Goal: Obtain resource: Obtain resource

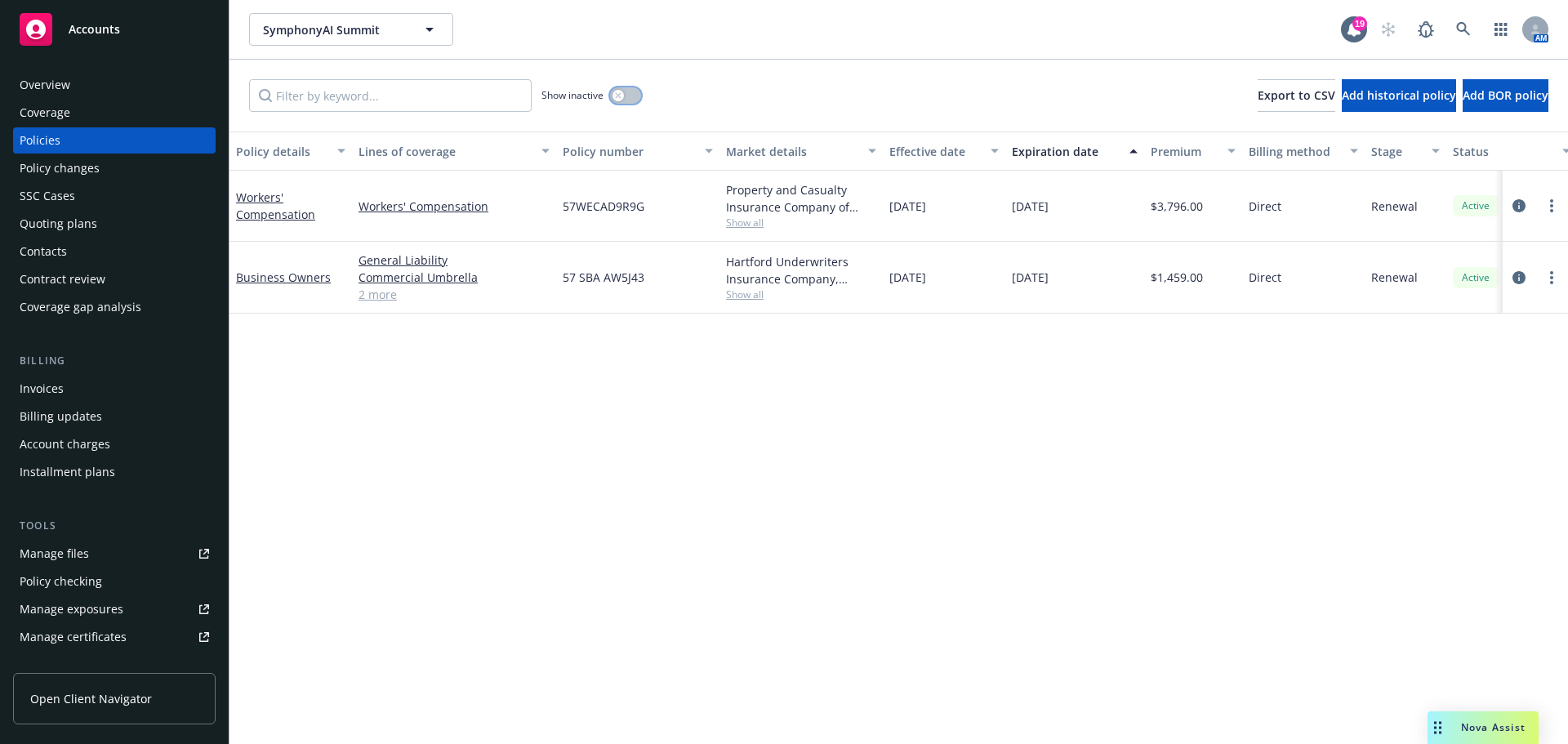
drag, startPoint x: 623, startPoint y: 97, endPoint x: 610, endPoint y: 96, distance: 13.0
click at [622, 96] on div "button" at bounding box center [618, 96] width 12 height 12
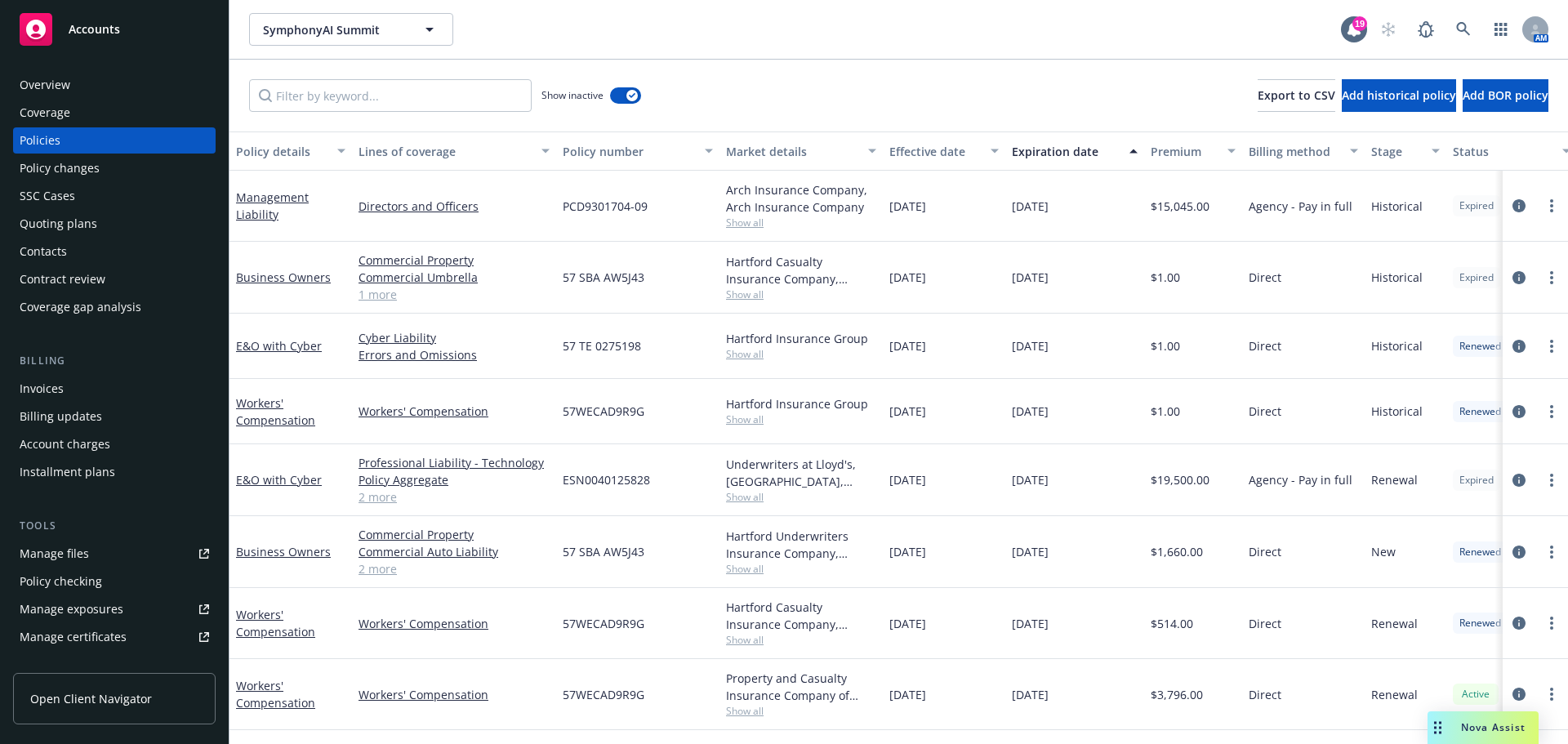
click at [267, 149] on div "Policy details" at bounding box center [281, 151] width 92 height 17
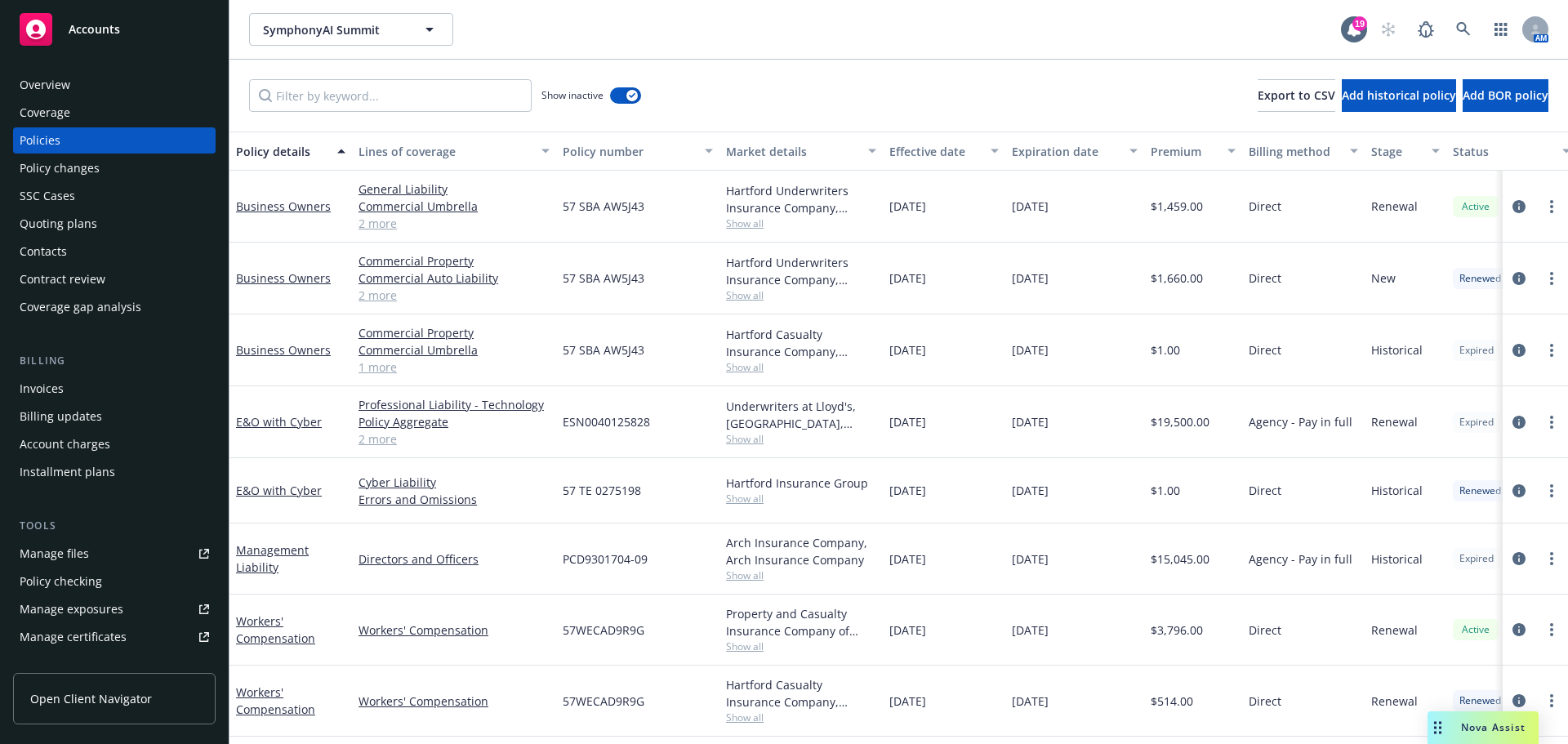
click at [265, 149] on div "Policy details" at bounding box center [281, 151] width 92 height 17
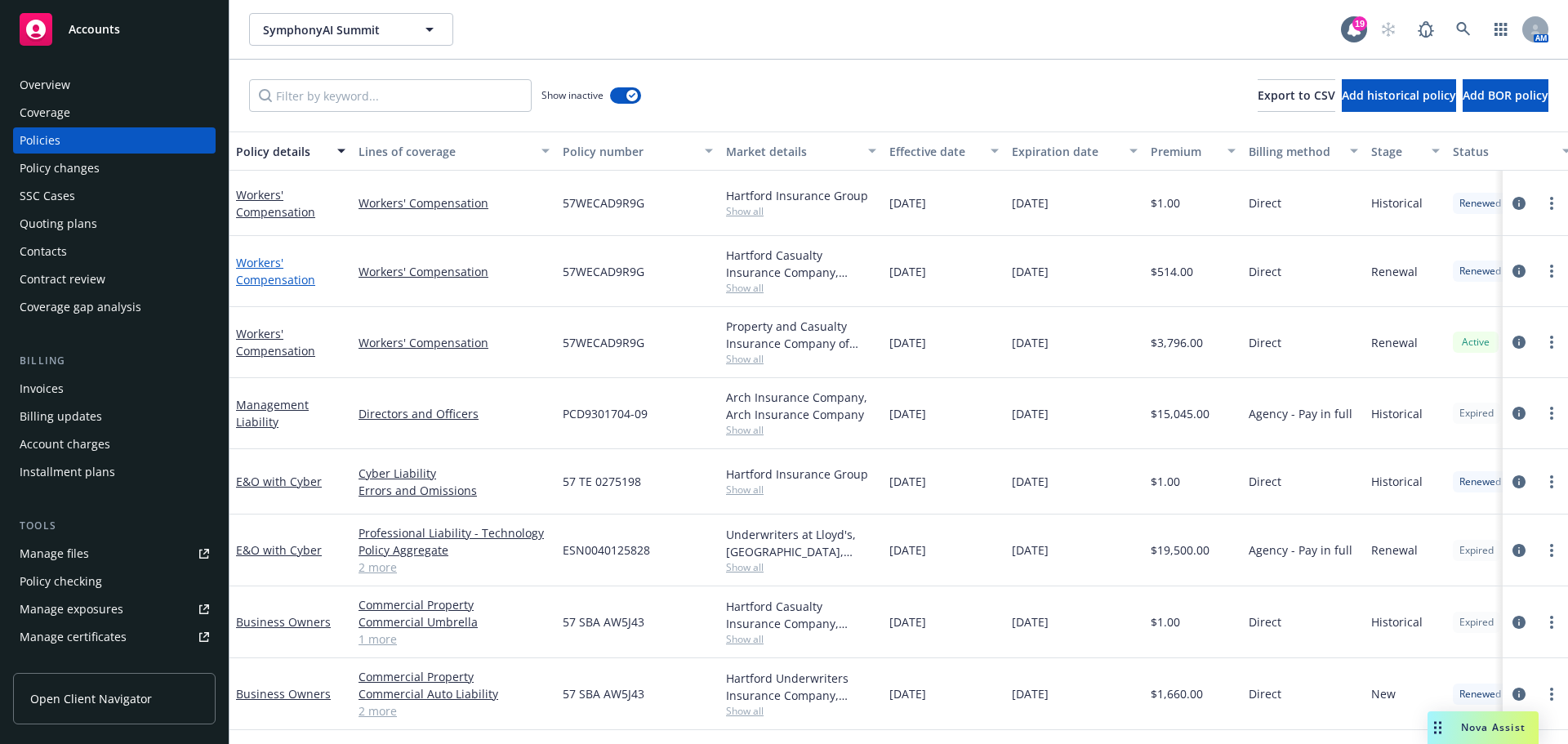
click at [260, 281] on link "Workers' Compensation" at bounding box center [275, 271] width 79 height 33
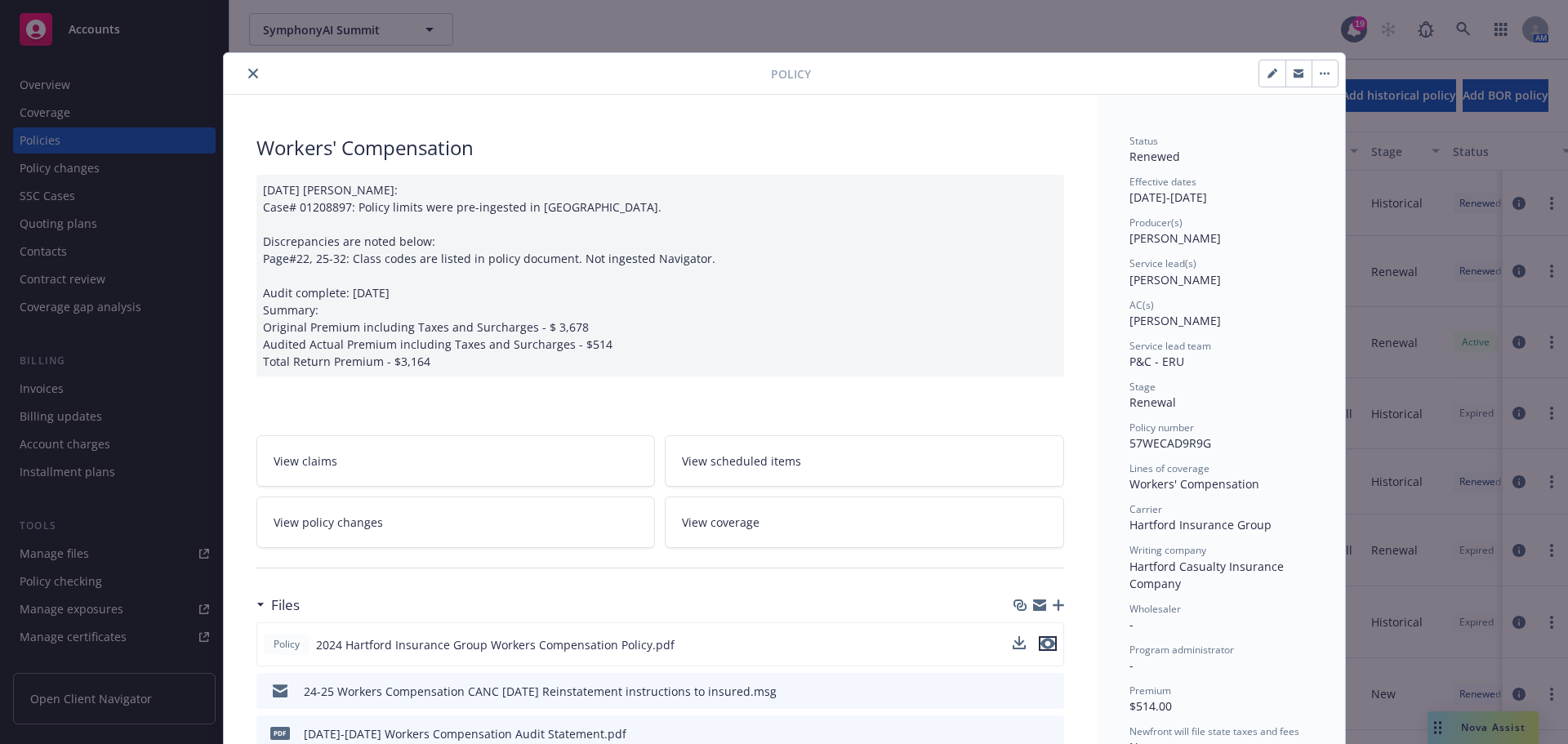
drag, startPoint x: 1045, startPoint y: 643, endPoint x: 1046, endPoint y: 633, distance: 10.0
click at [1045, 642] on icon "preview file" at bounding box center [1048, 643] width 15 height 12
click at [248, 75] on icon "close" at bounding box center [253, 73] width 10 height 10
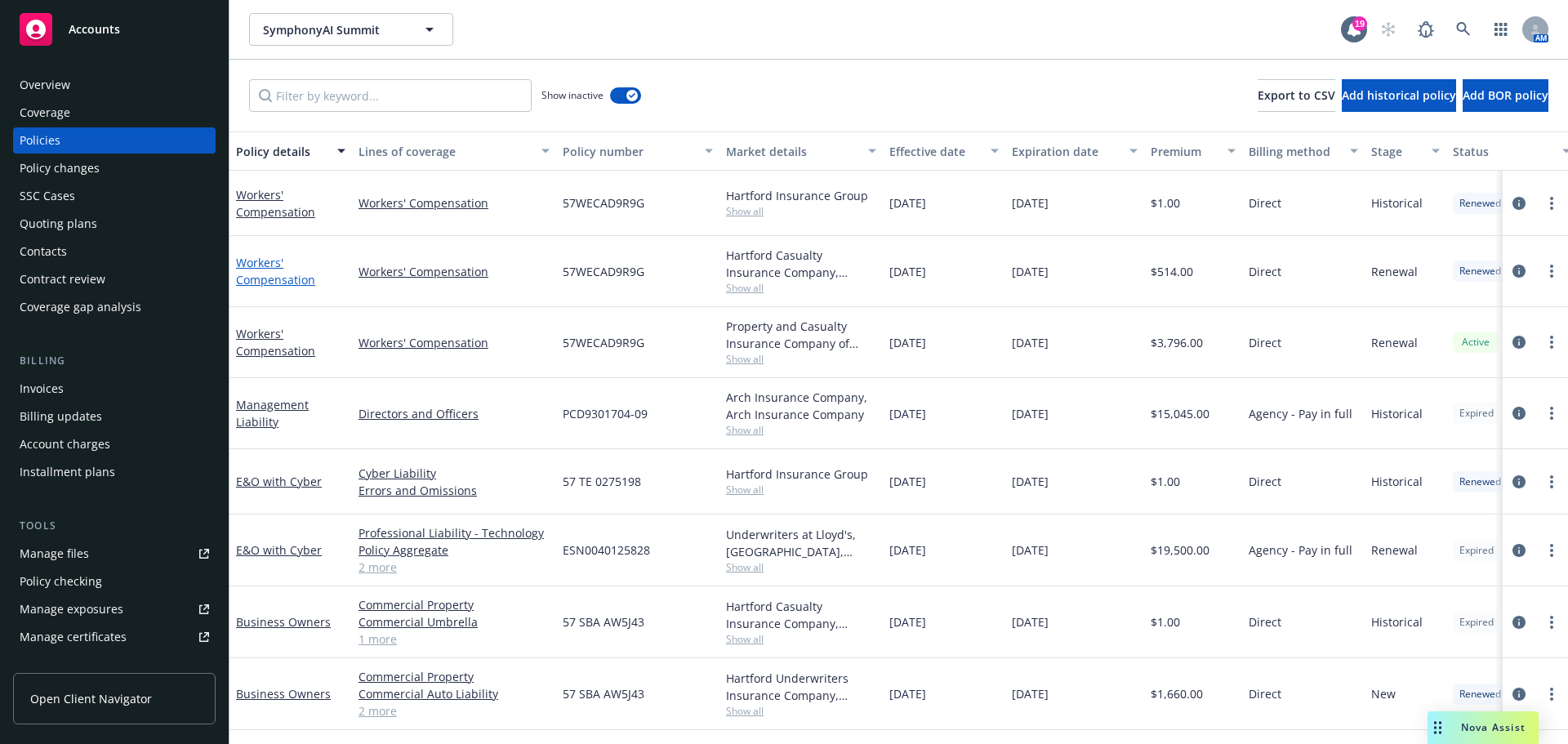
click at [273, 275] on link "Workers' Compensation" at bounding box center [275, 271] width 79 height 33
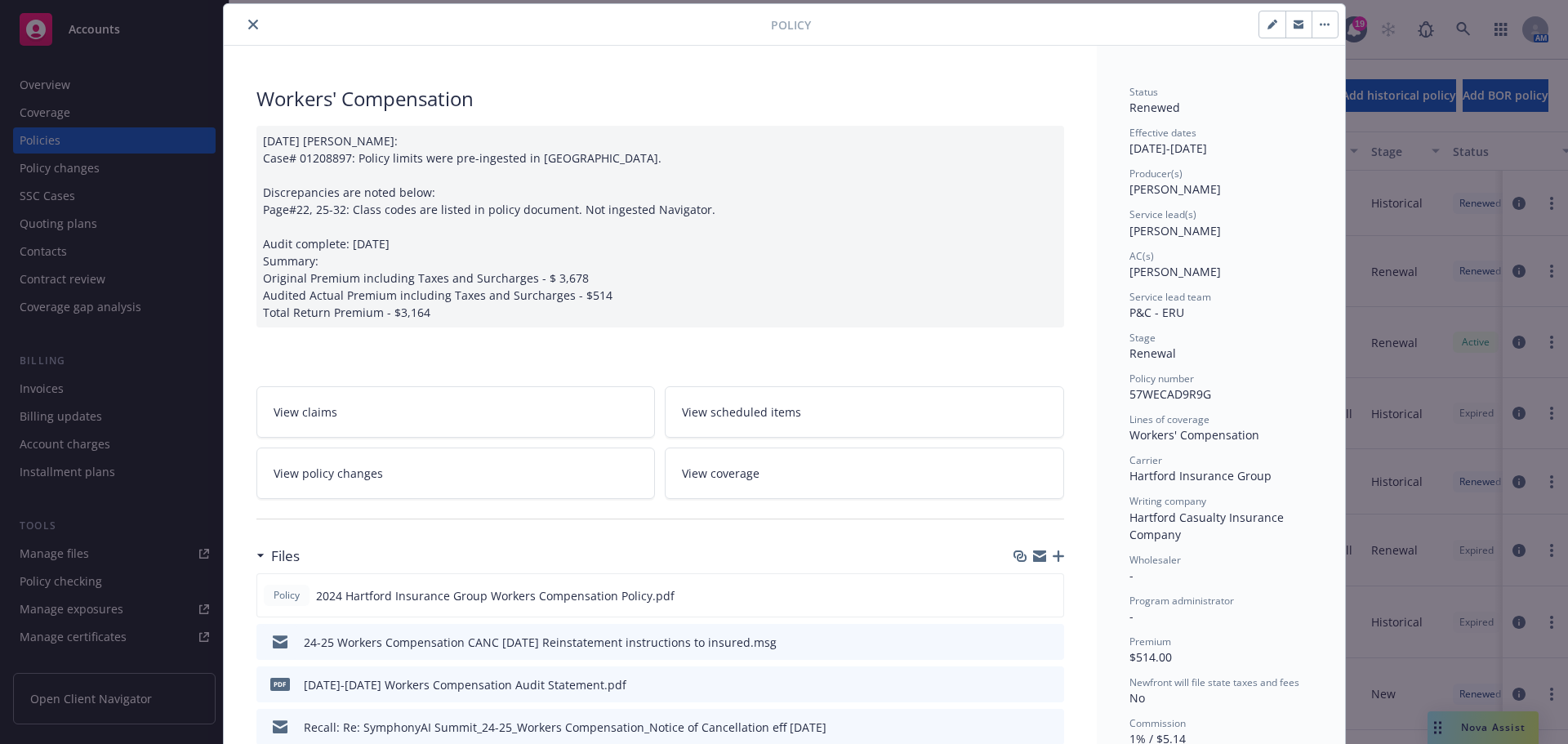
scroll to position [376, 0]
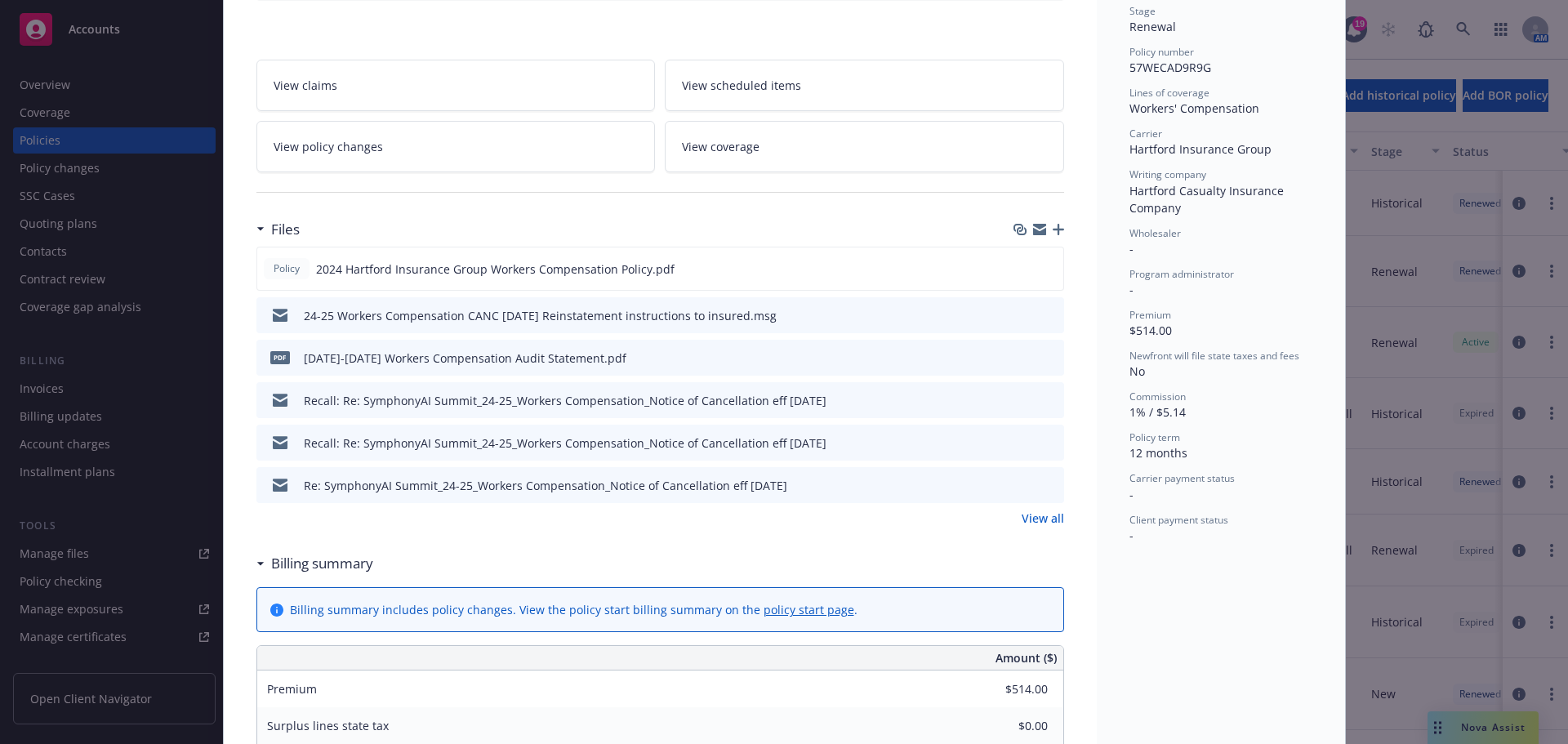
click at [1044, 523] on link "View all" at bounding box center [1042, 518] width 43 height 17
